Goal: Transaction & Acquisition: Book appointment/travel/reservation

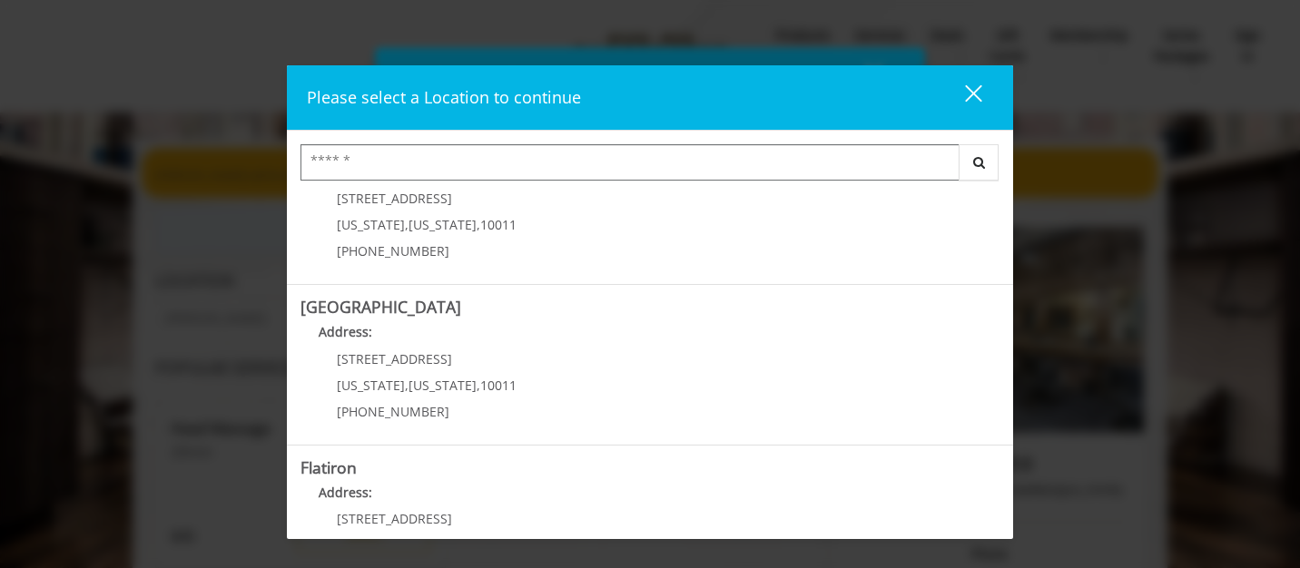
scroll to position [284, 0]
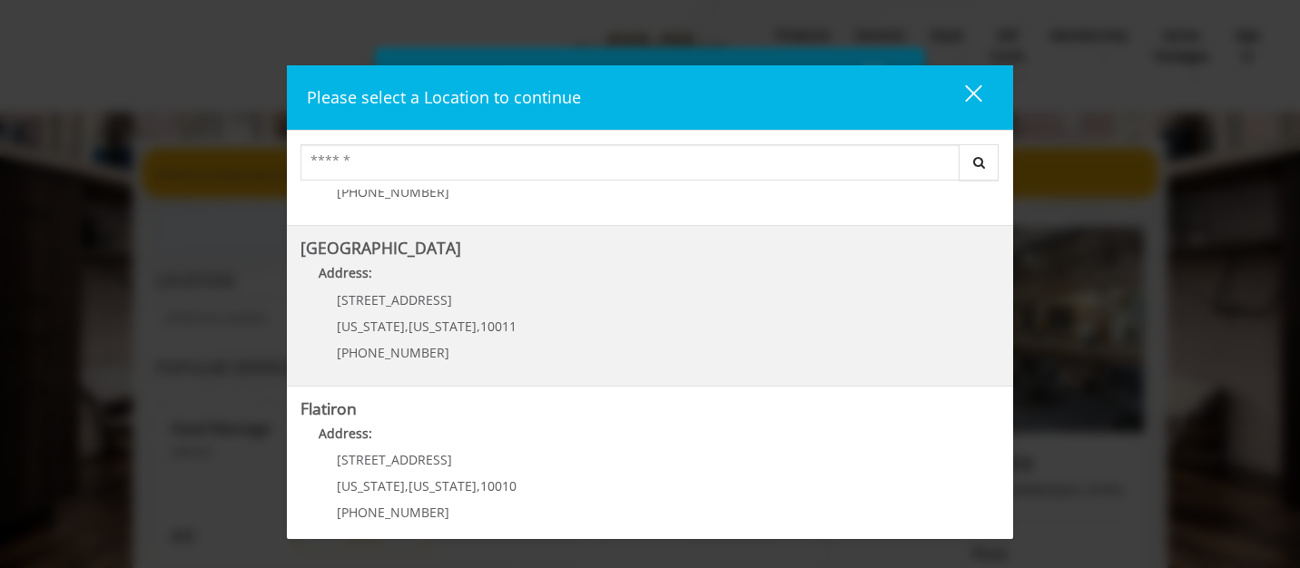
click at [520, 314] on Street "[GEOGRAPHIC_DATA] Address: [STREET_ADDRESS][US_STATE][US_STATE] (646) 850-0041" at bounding box center [650, 306] width 699 height 133
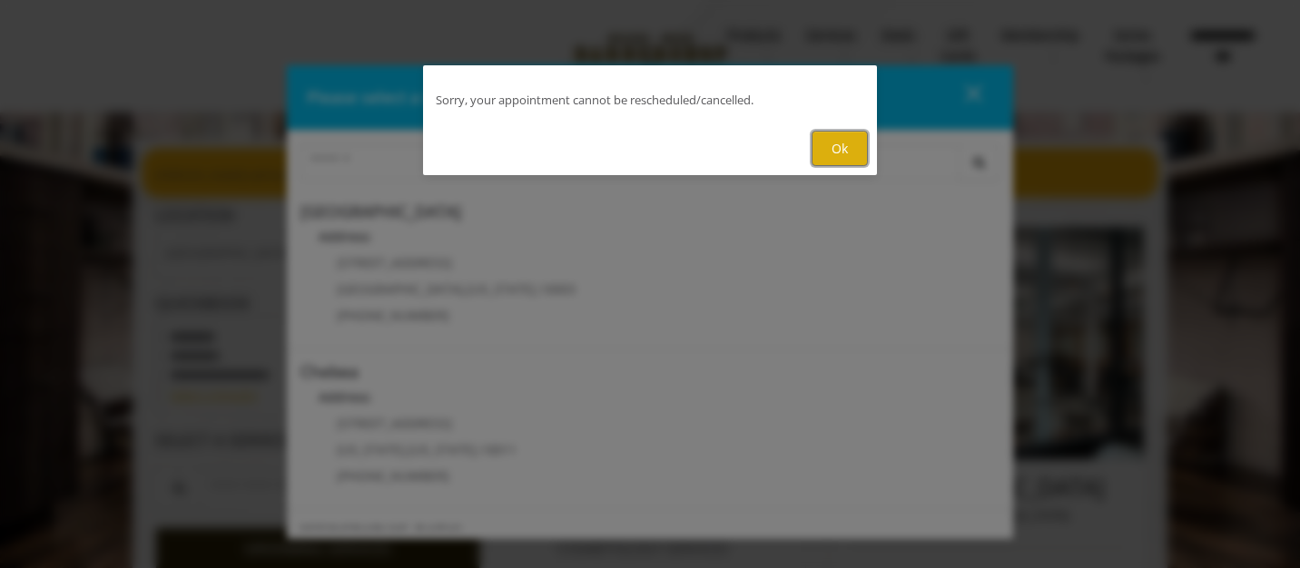
click at [829, 155] on button "Ok" at bounding box center [840, 148] width 56 height 35
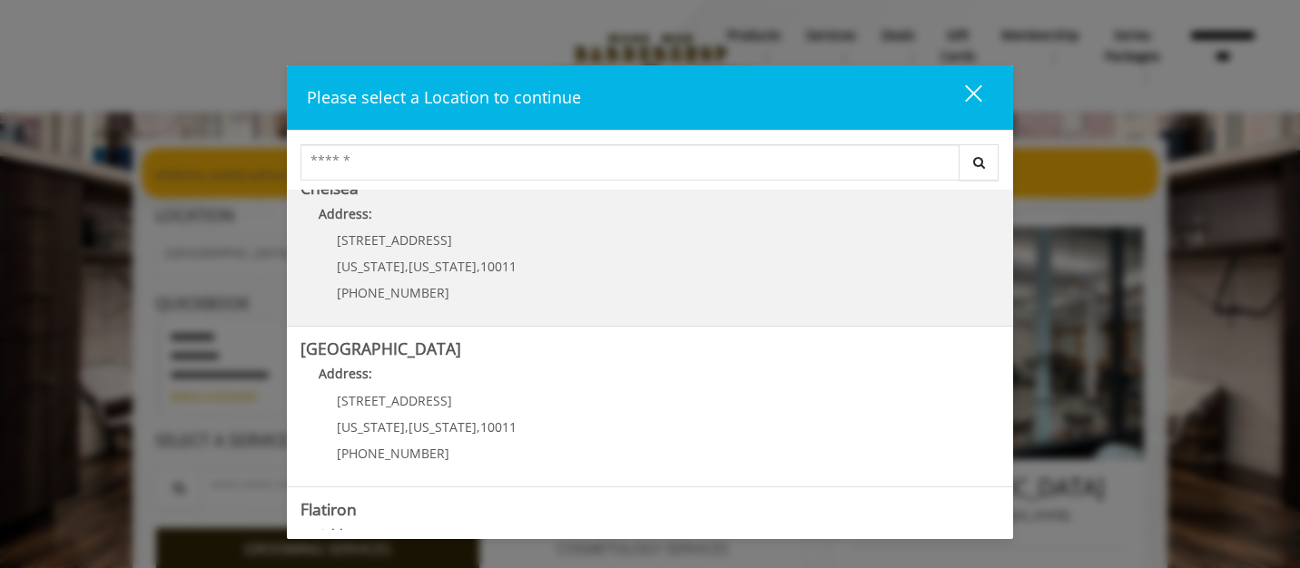
scroll to position [192, 0]
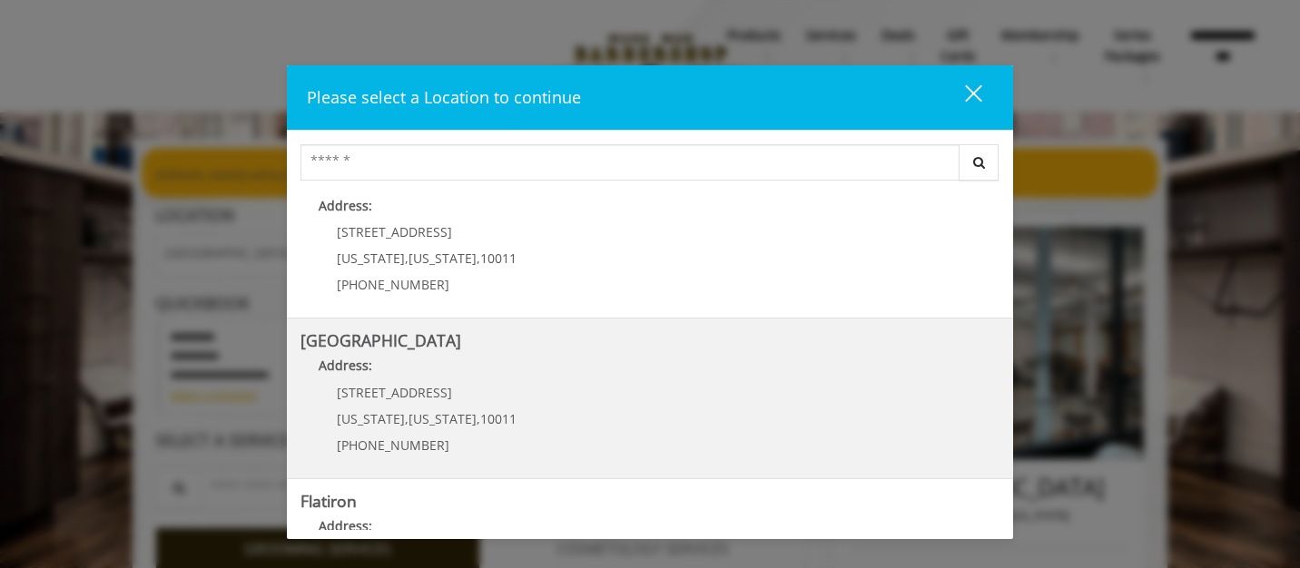
click at [645, 367] on Street "Address:" at bounding box center [650, 370] width 699 height 29
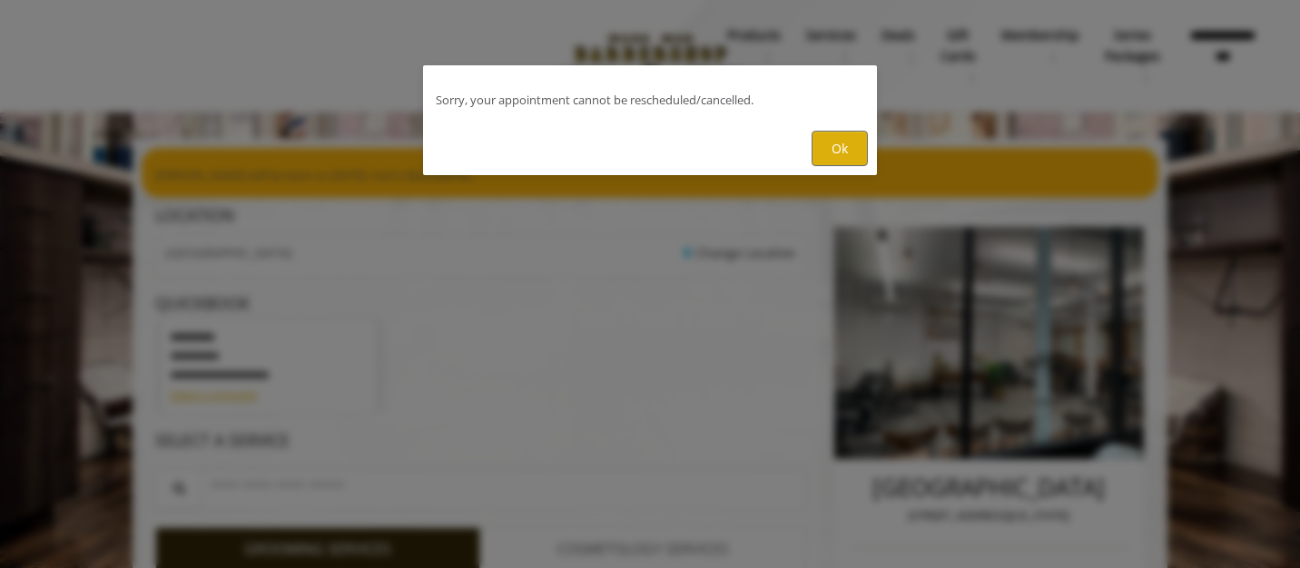
click at [873, 158] on div "Ok" at bounding box center [650, 149] width 454 height 54
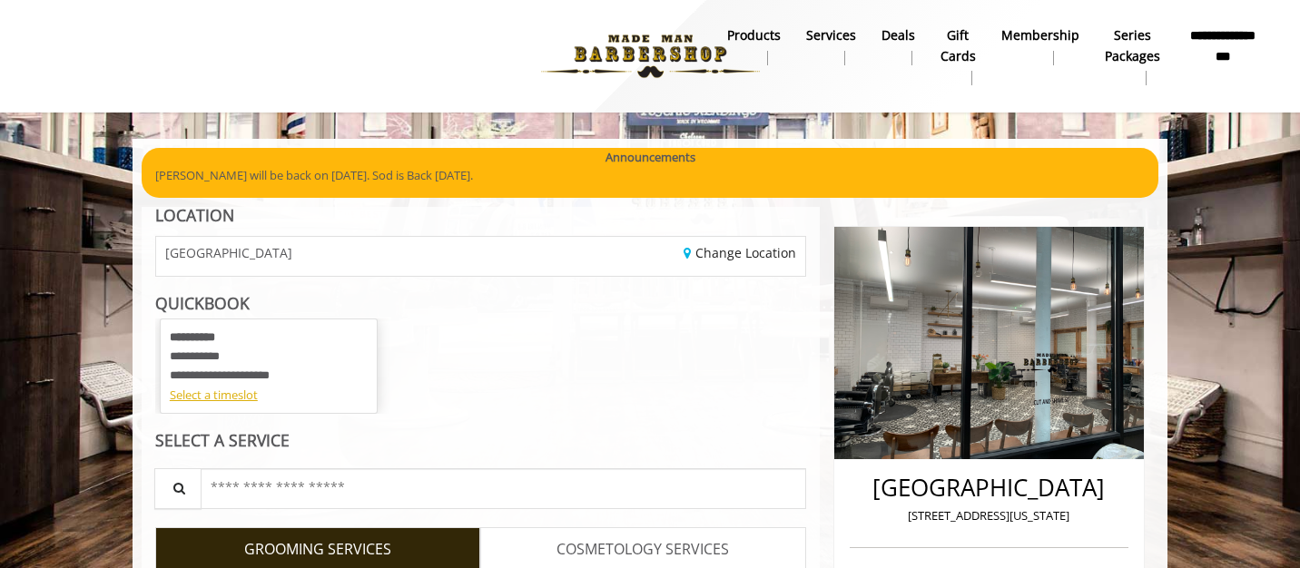
click at [301, 342] on div "**********" at bounding box center [269, 357] width 198 height 56
click at [220, 390] on div "Select a timeslot" at bounding box center [269, 395] width 198 height 19
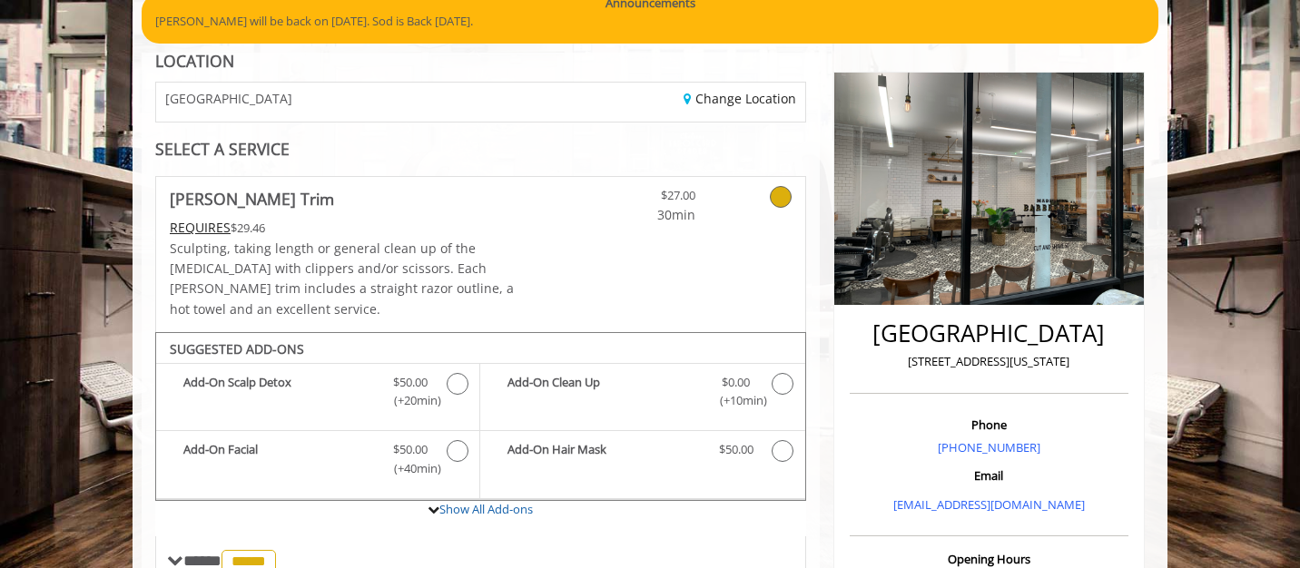
scroll to position [183, 0]
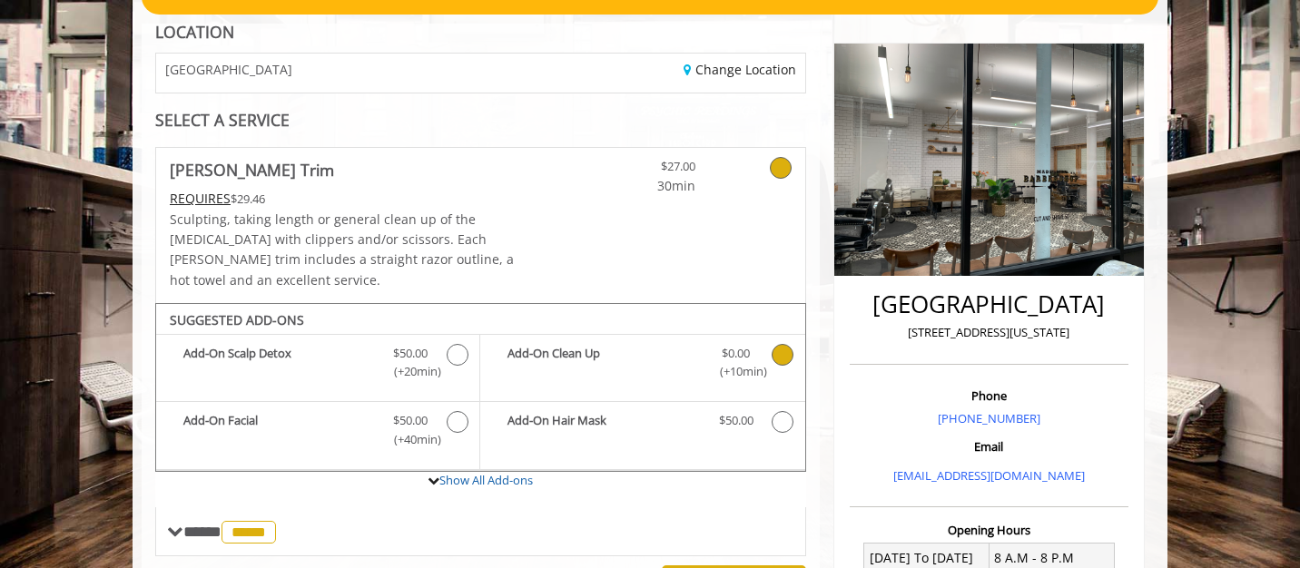
click at [779, 344] on icon "Beard Trim Add-onS" at bounding box center [783, 355] width 22 height 22
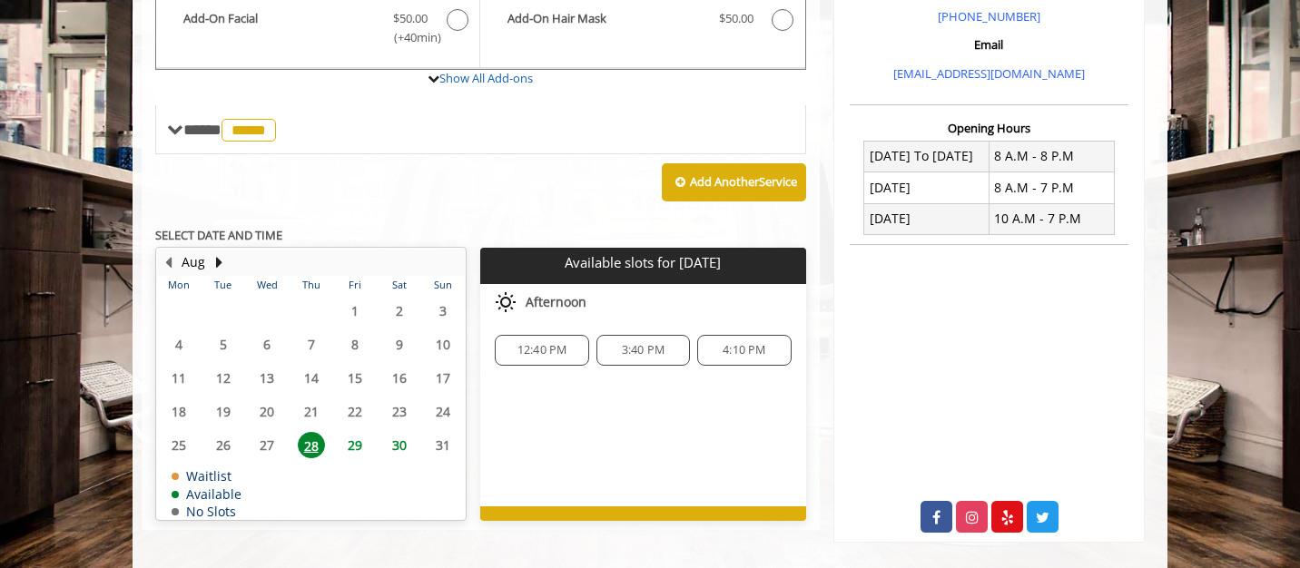
scroll to position [606, 0]
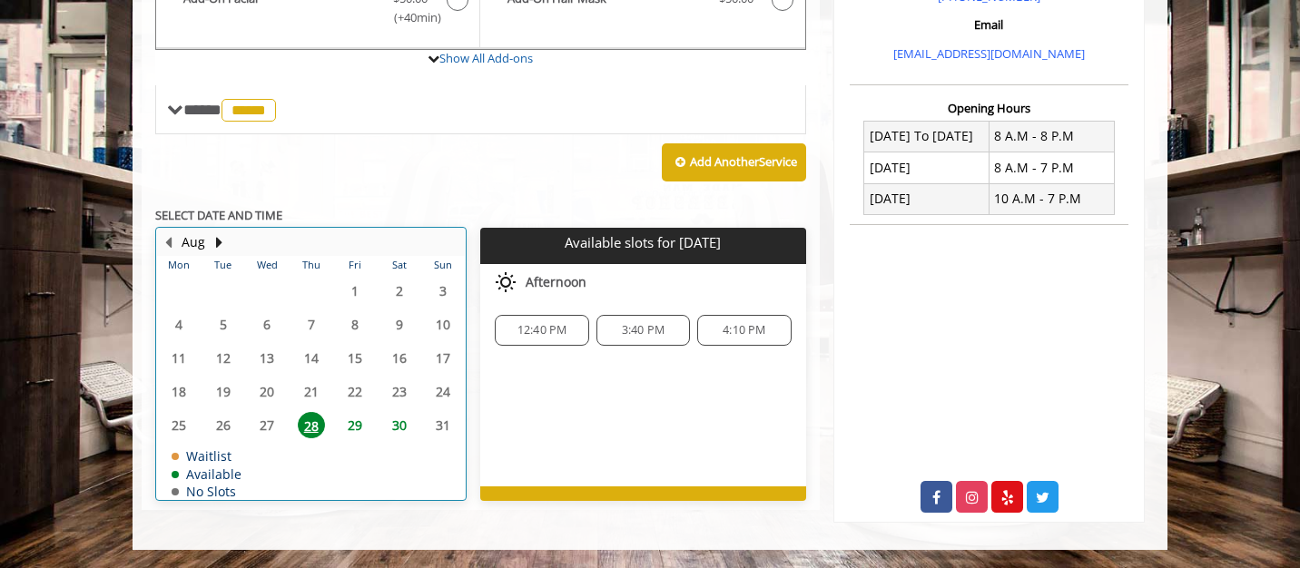
click at [382, 412] on div "30" at bounding box center [398, 425] width 36 height 26
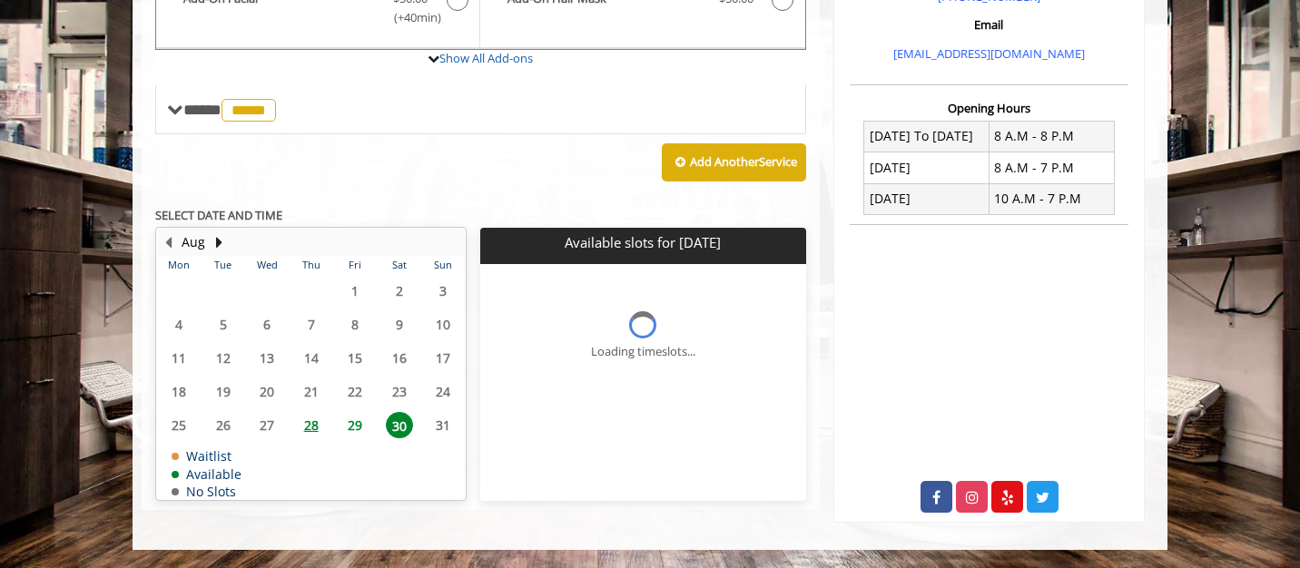
scroll to position [612, 0]
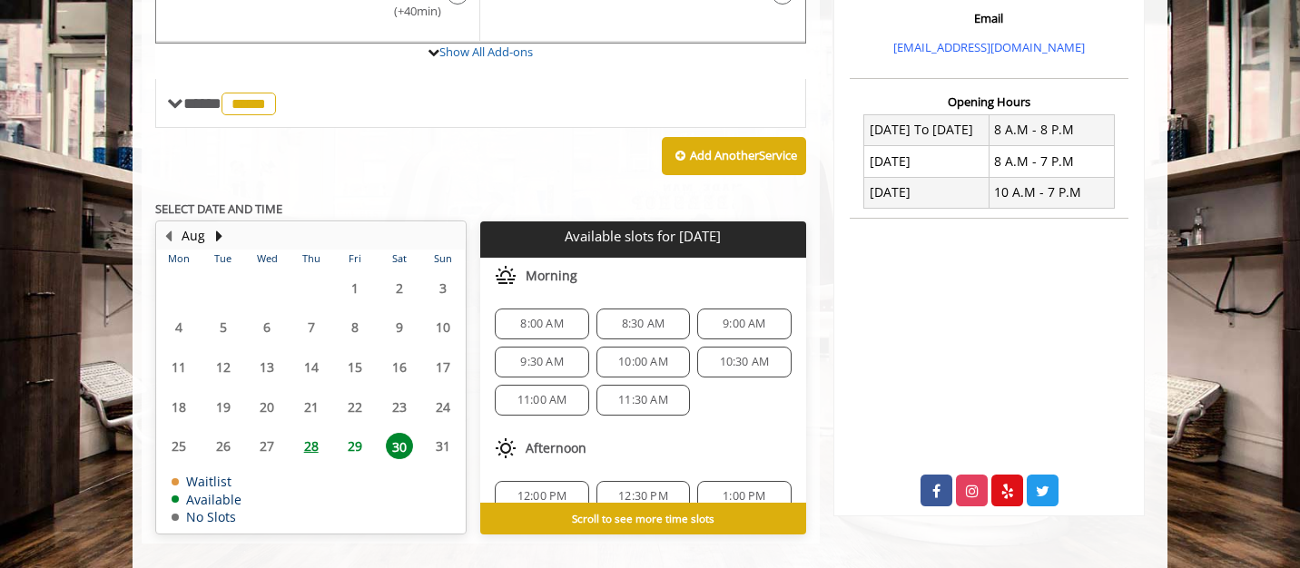
click at [660, 355] on span "10:00 AM" at bounding box center [643, 362] width 50 height 15
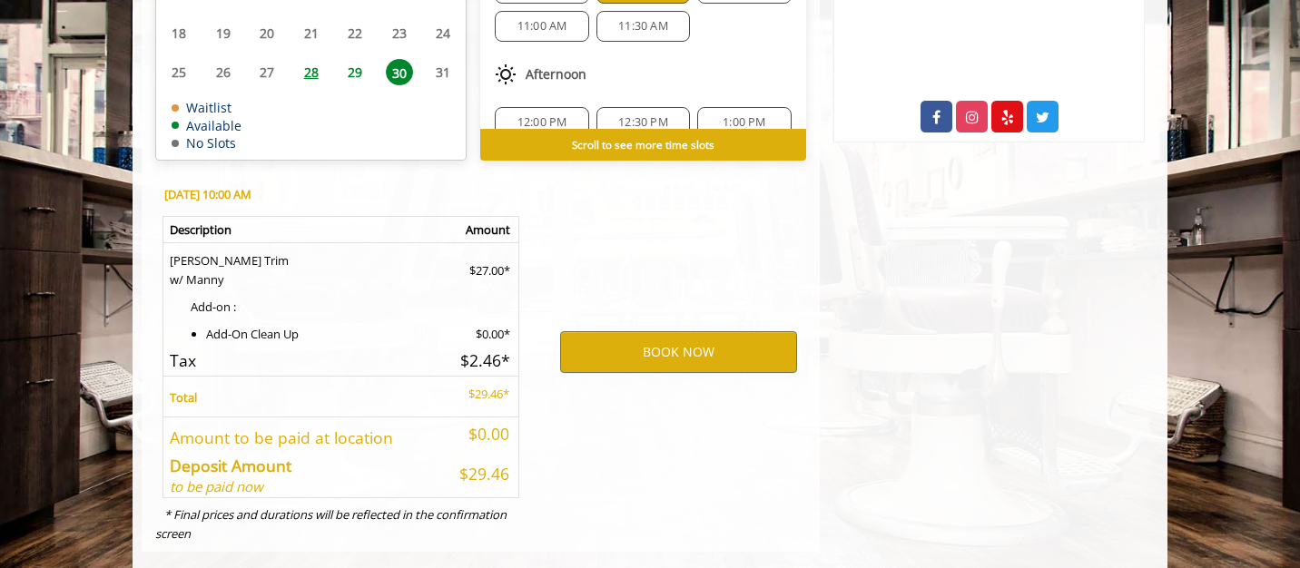
scroll to position [994, 0]
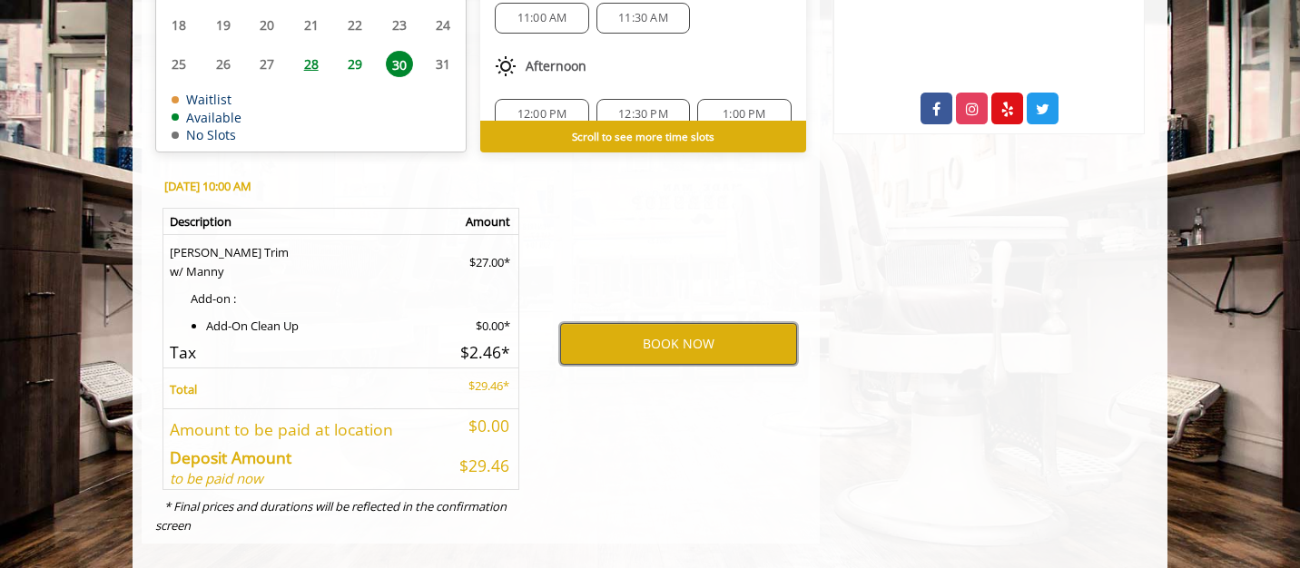
click at [657, 323] on button "BOOK NOW" at bounding box center [678, 344] width 237 height 42
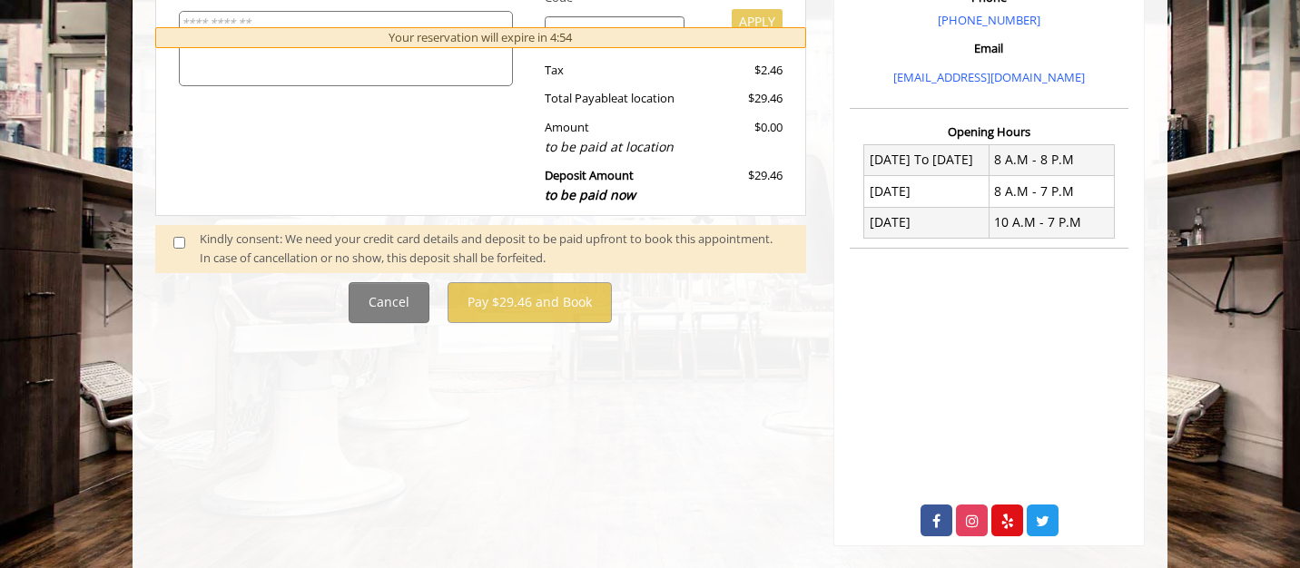
scroll to position [606, 0]
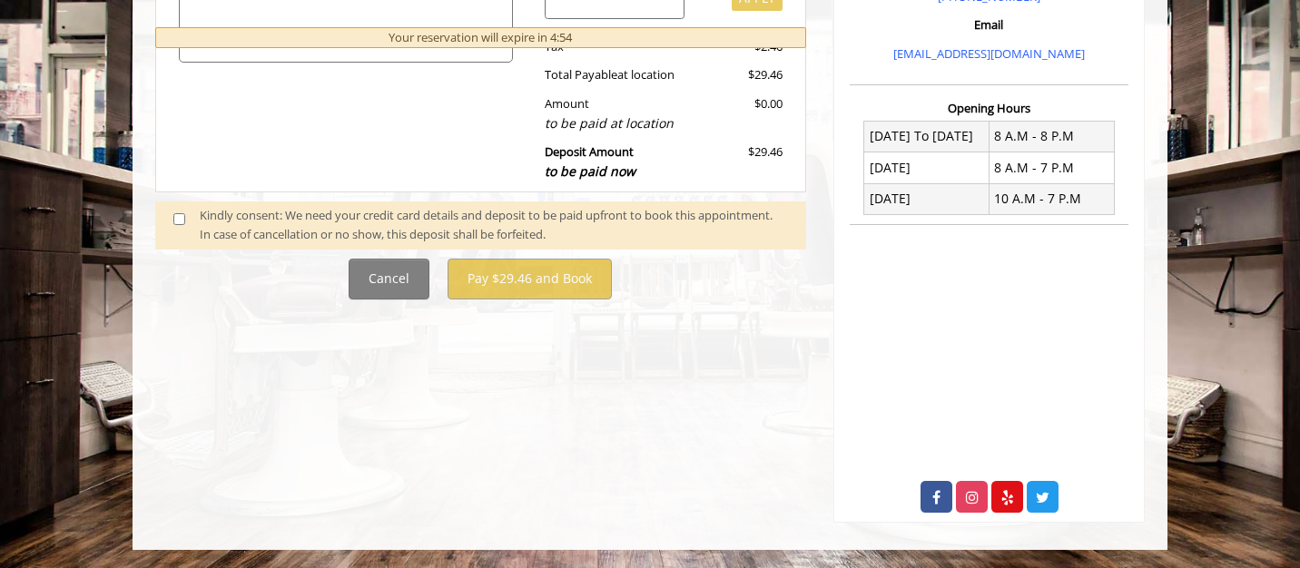
click at [411, 209] on div "Kindly consent: We need your credit card details and deposit to be paid upfront…" at bounding box center [494, 225] width 588 height 38
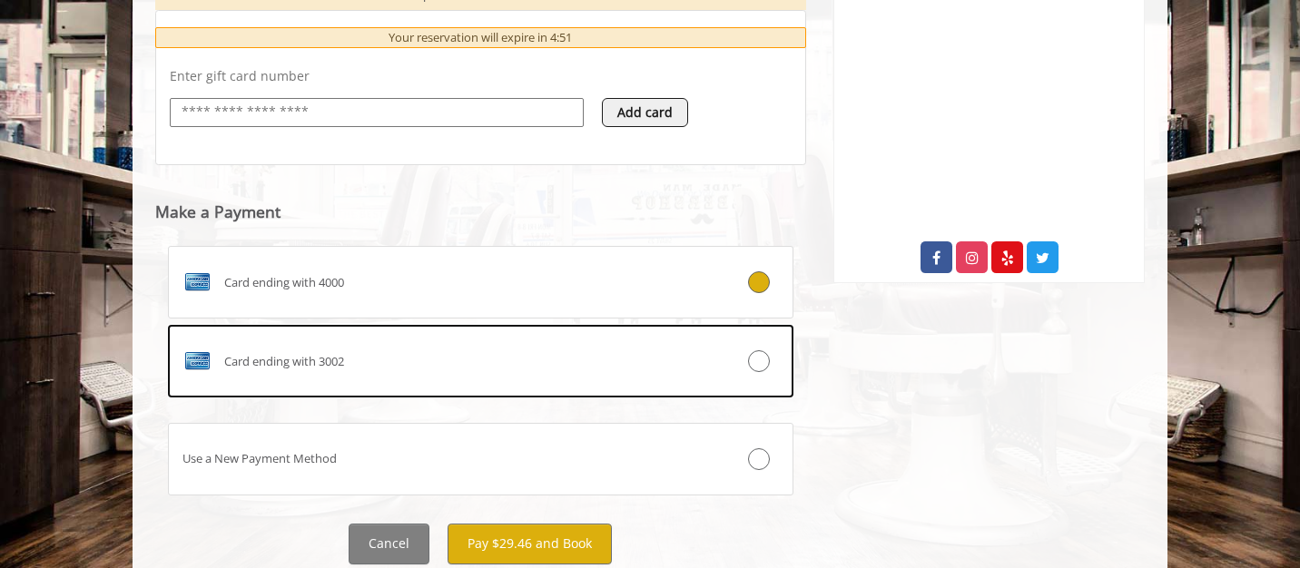
scroll to position [905, 0]
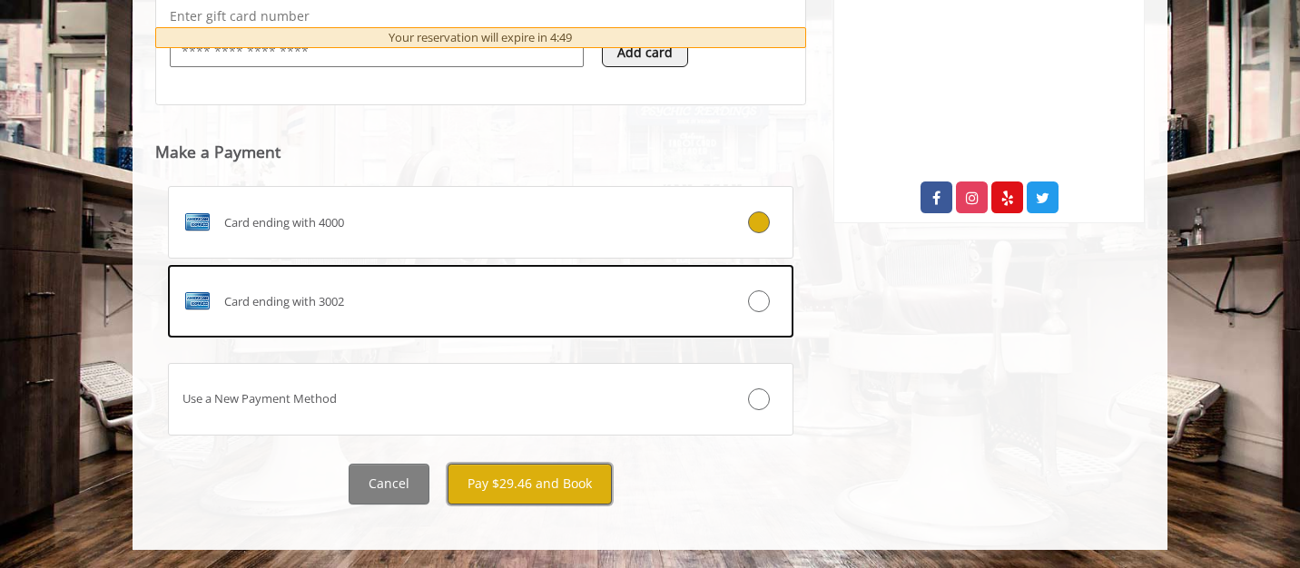
click at [540, 479] on button "Pay $29.46 and Book" at bounding box center [530, 484] width 164 height 41
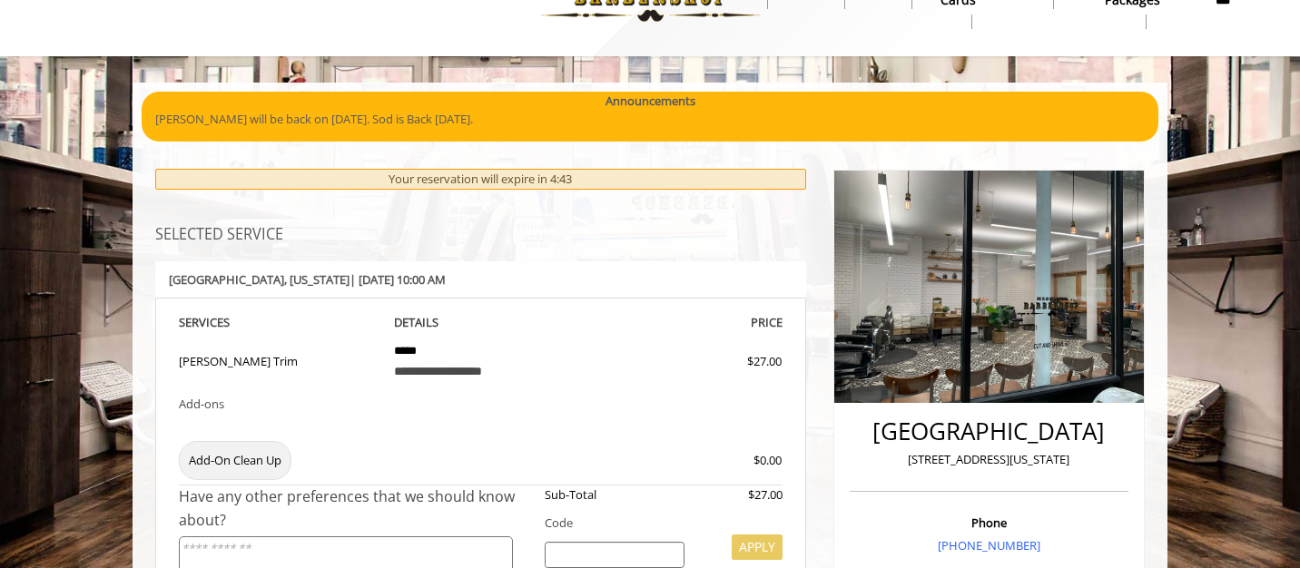
scroll to position [0, 0]
